Goal: Task Accomplishment & Management: Manage account settings

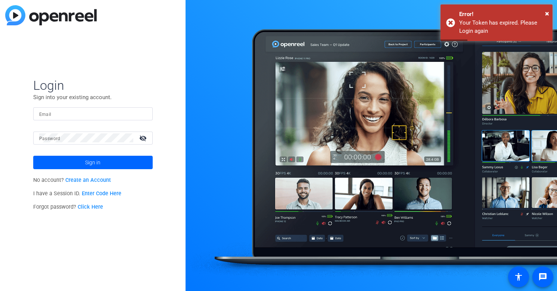
click at [82, 110] on input "Email" at bounding box center [92, 113] width 107 height 9
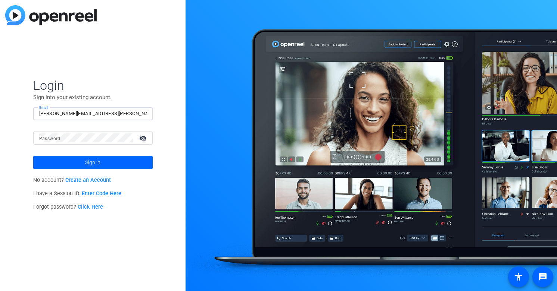
type input "[PERSON_NAME][EMAIL_ADDRESS][PERSON_NAME][DOMAIN_NAME]"
click at [33, 156] on button "Sign in" at bounding box center [92, 162] width 119 height 13
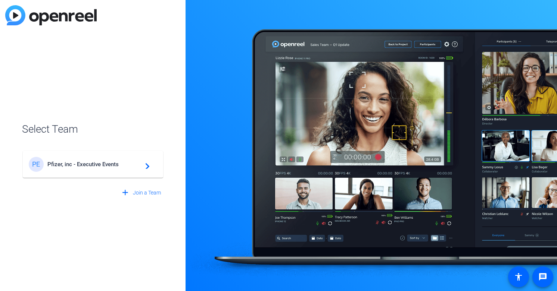
click at [85, 159] on div "PE Pfizer, inc - Executive Events navigate_next" at bounding box center [93, 164] width 128 height 15
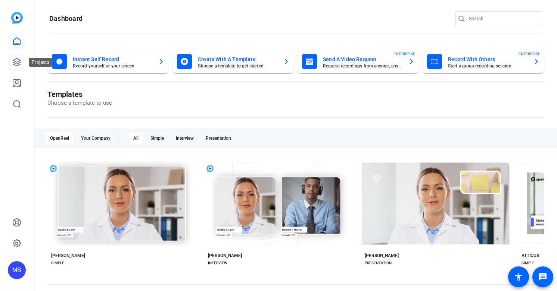
click at [18, 63] on icon at bounding box center [16, 62] width 9 height 9
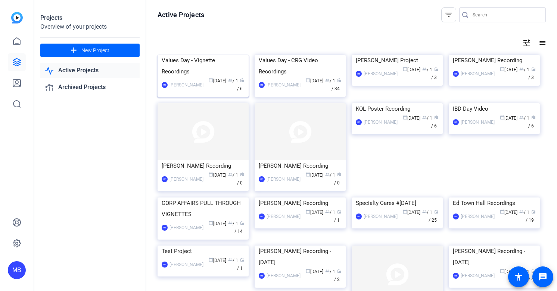
click at [199, 77] on div "Values Day - Vignette Recordings" at bounding box center [203, 66] width 83 height 22
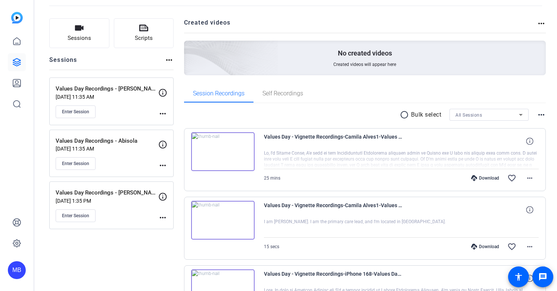
scroll to position [39, 0]
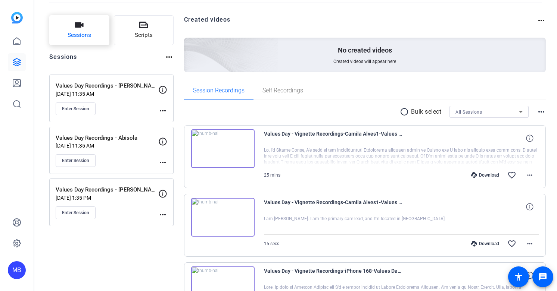
click at [77, 34] on span "Sessions" at bounding box center [80, 35] width 24 height 9
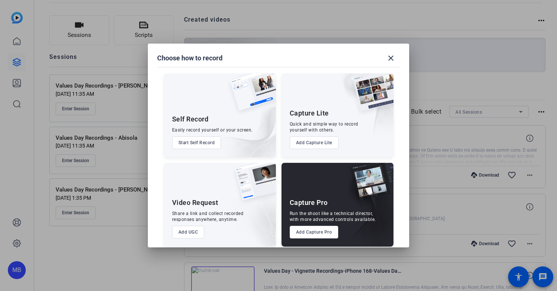
click at [308, 232] on button "Add Capture Pro" at bounding box center [313, 232] width 49 height 13
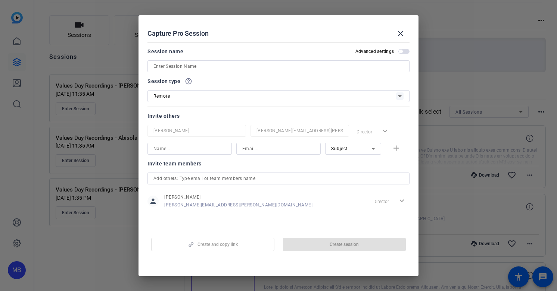
click at [192, 66] on input at bounding box center [278, 66] width 250 height 9
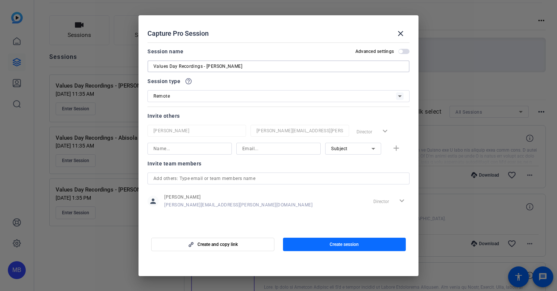
type input "Values Day Recordings - [PERSON_NAME]"
click at [301, 247] on span "button" at bounding box center [344, 245] width 123 height 18
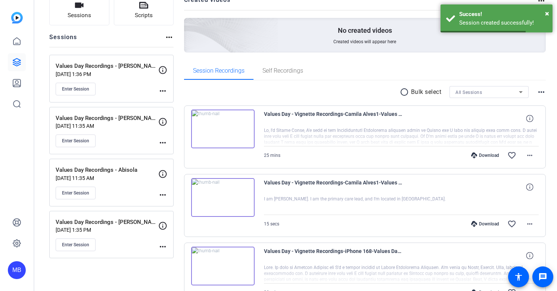
scroll to position [59, 0]
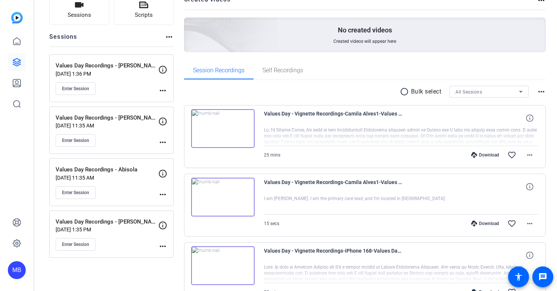
click at [166, 92] on mat-icon "more_horiz" at bounding box center [162, 90] width 9 height 9
click at [175, 101] on span "Edit Session" at bounding box center [181, 101] width 34 height 9
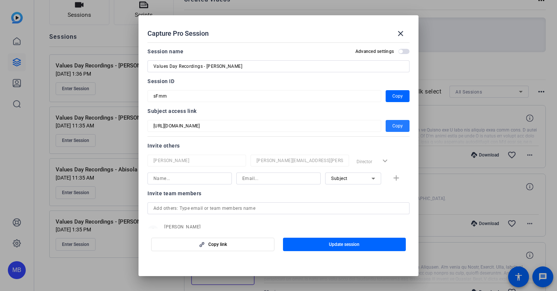
click at [400, 129] on span "Copy" at bounding box center [397, 126] width 10 height 9
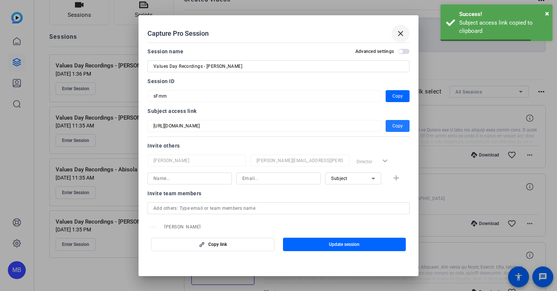
click at [402, 33] on mat-icon "close" at bounding box center [400, 33] width 9 height 9
